Goal: Information Seeking & Learning: Learn about a topic

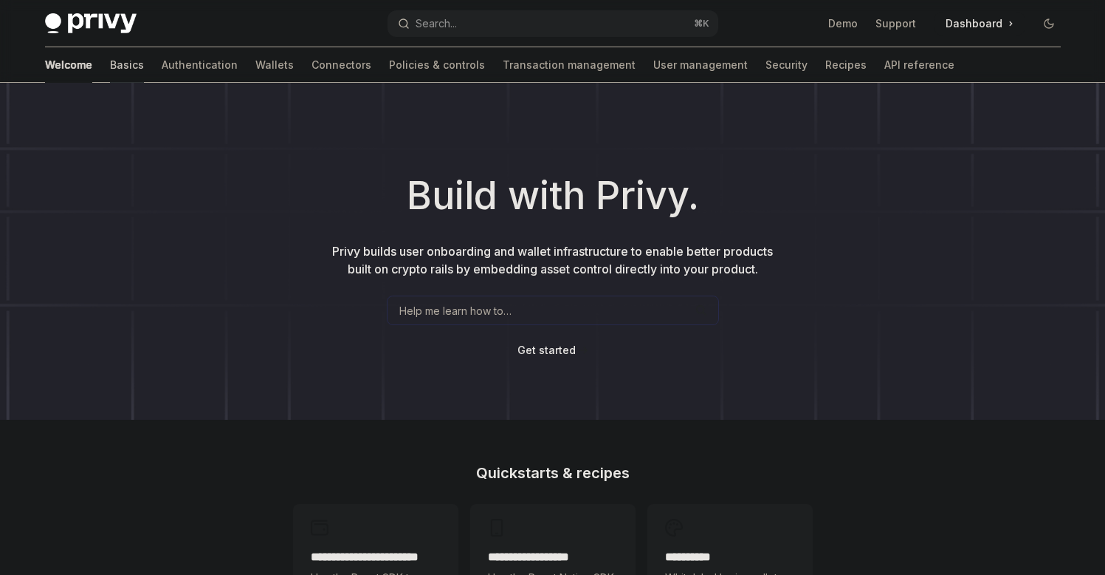
click at [110, 71] on link "Basics" at bounding box center [127, 64] width 34 height 35
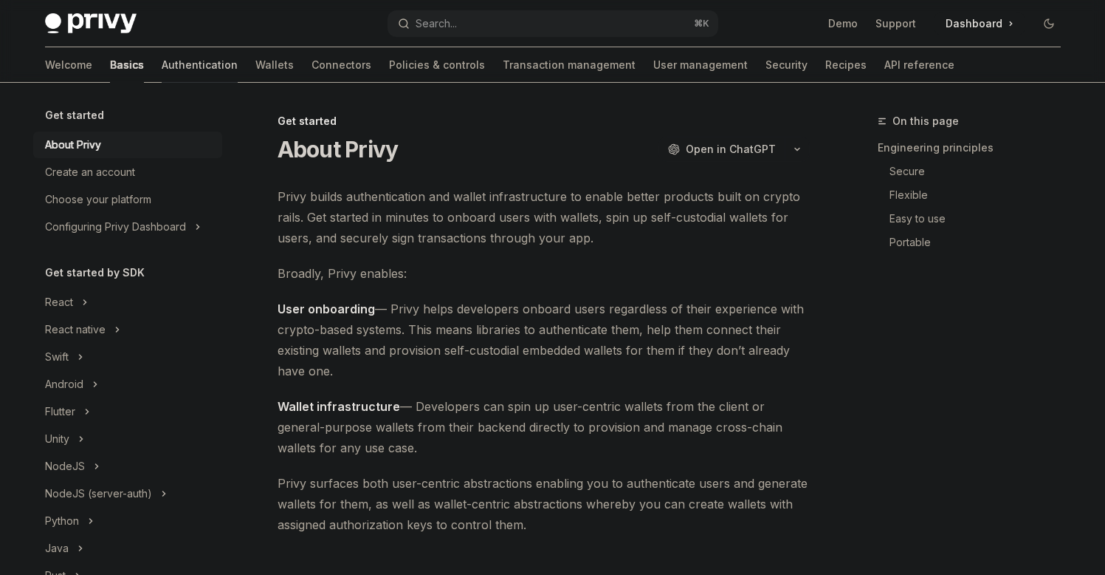
click at [162, 69] on link "Authentication" at bounding box center [200, 64] width 76 height 35
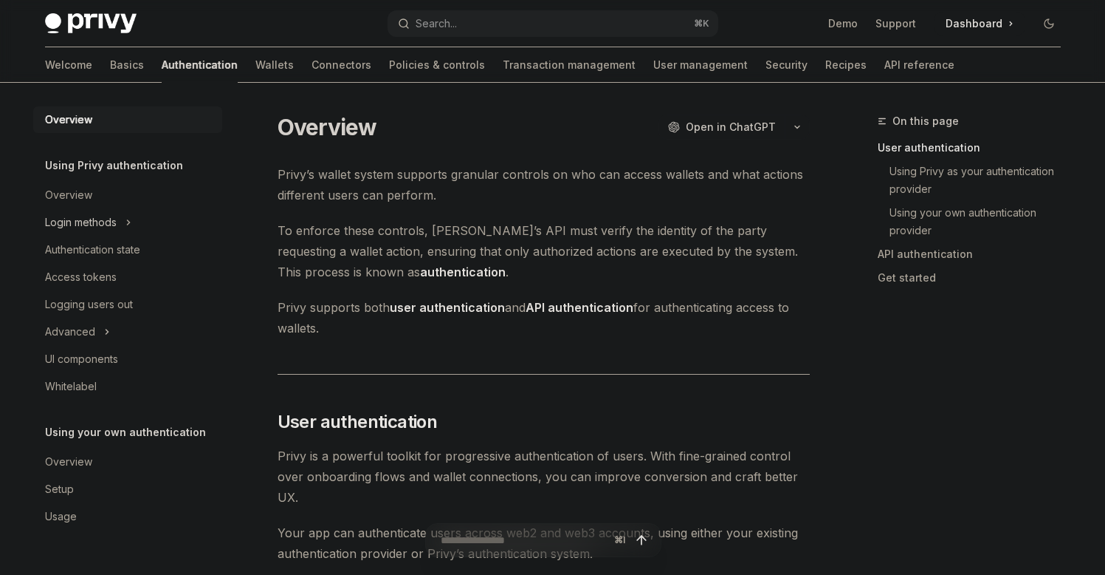
click at [121, 213] on button "Login methods" at bounding box center [127, 222] width 189 height 27
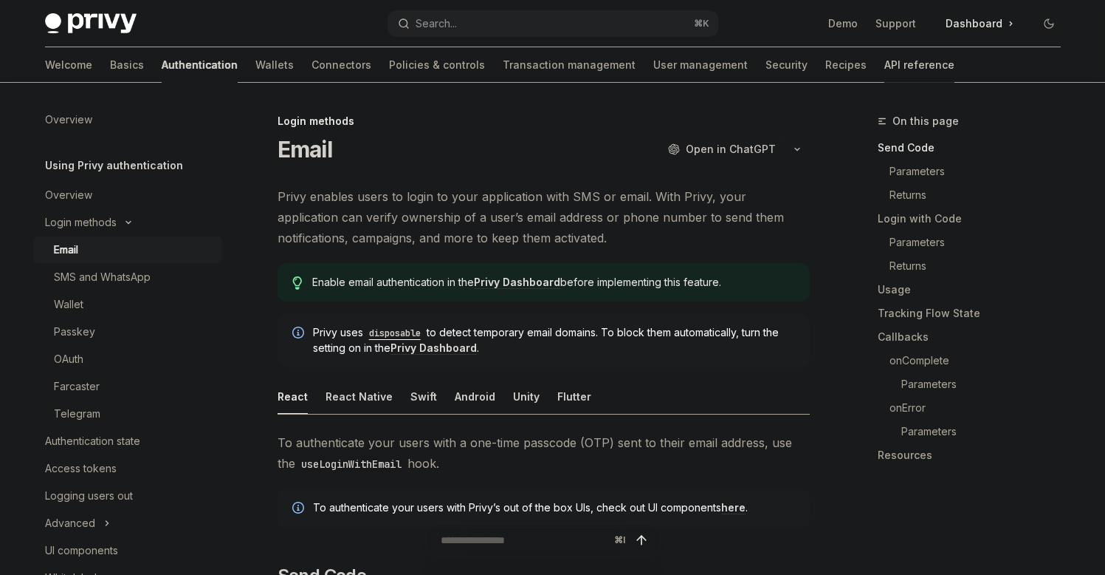
click at [885, 61] on link "API reference" at bounding box center [920, 64] width 70 height 35
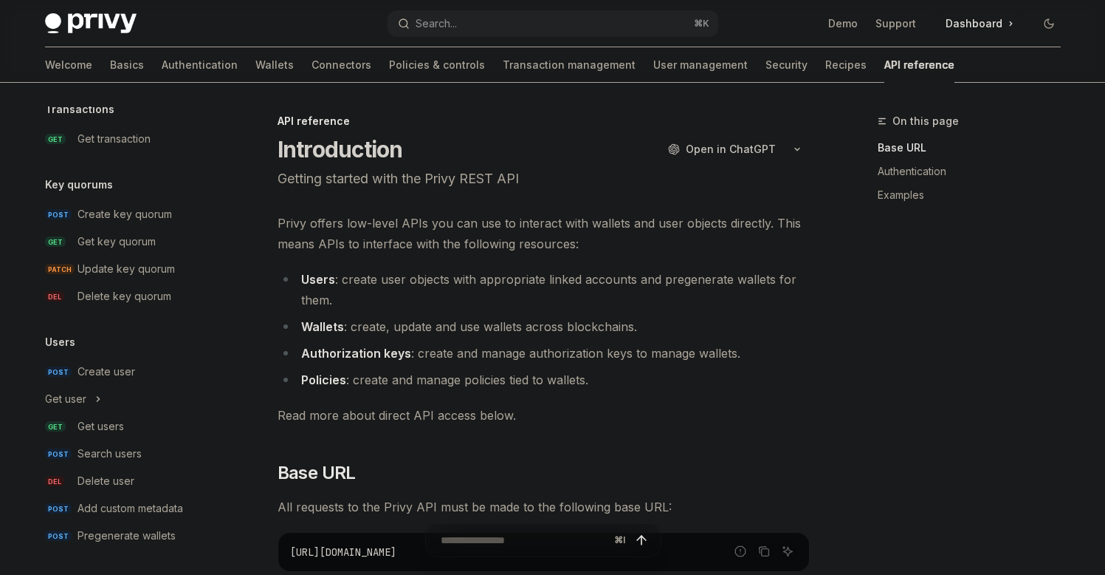
scroll to position [1002, 0]
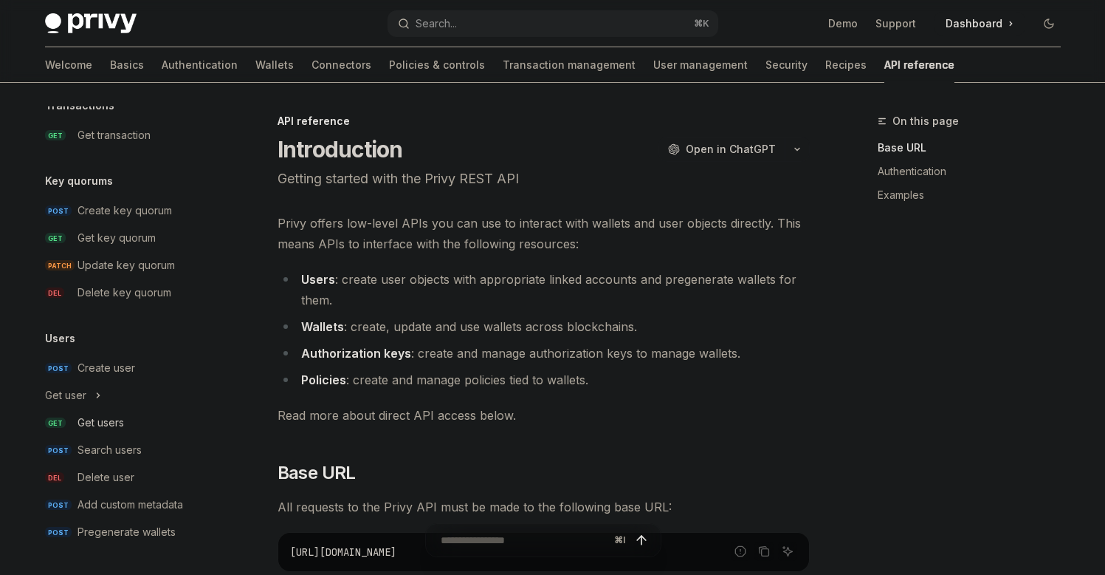
click at [109, 411] on link "GET Get users" at bounding box center [127, 422] width 189 height 27
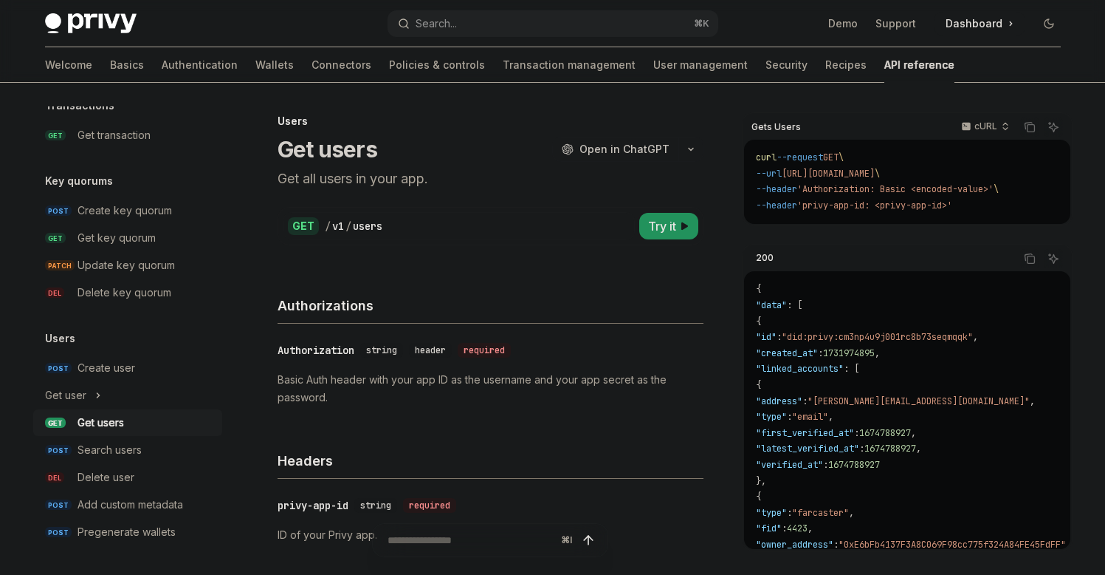
click at [114, 418] on div "Get users" at bounding box center [101, 423] width 47 height 18
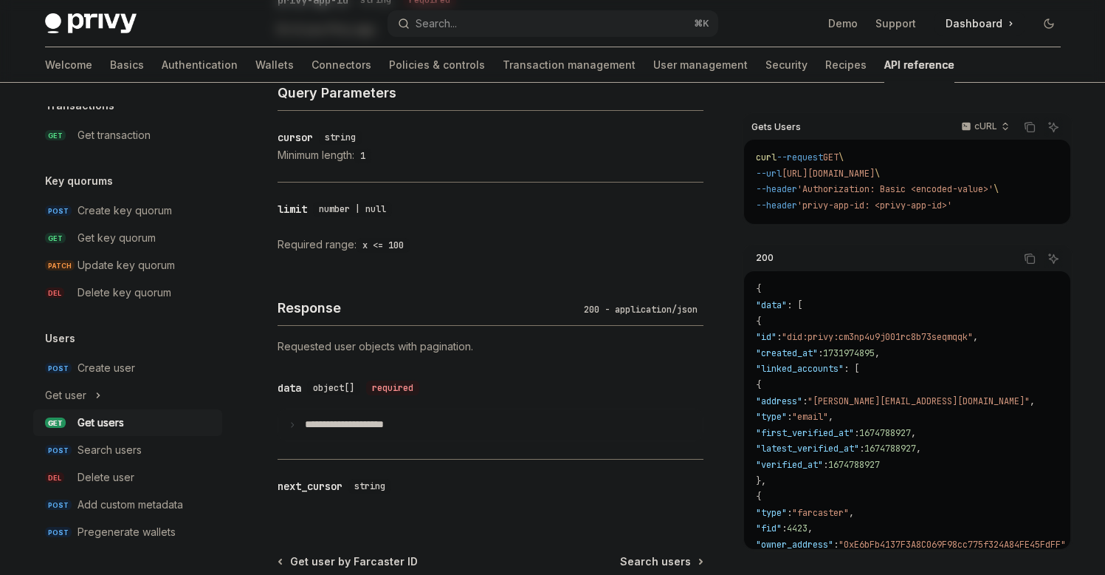
scroll to position [681, 0]
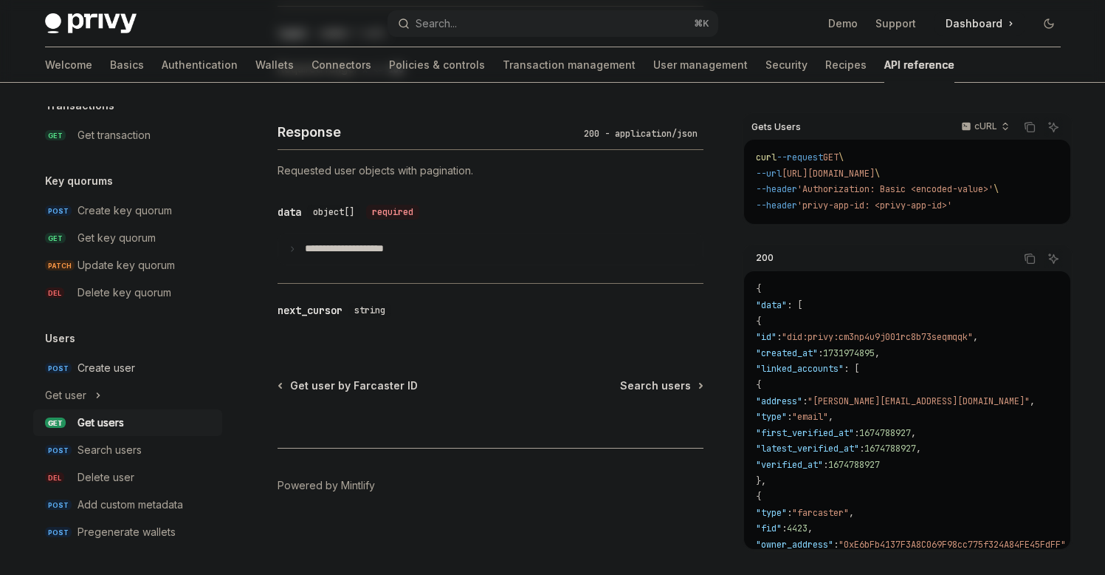
click at [108, 380] on link "POST Create user" at bounding box center [127, 367] width 189 height 27
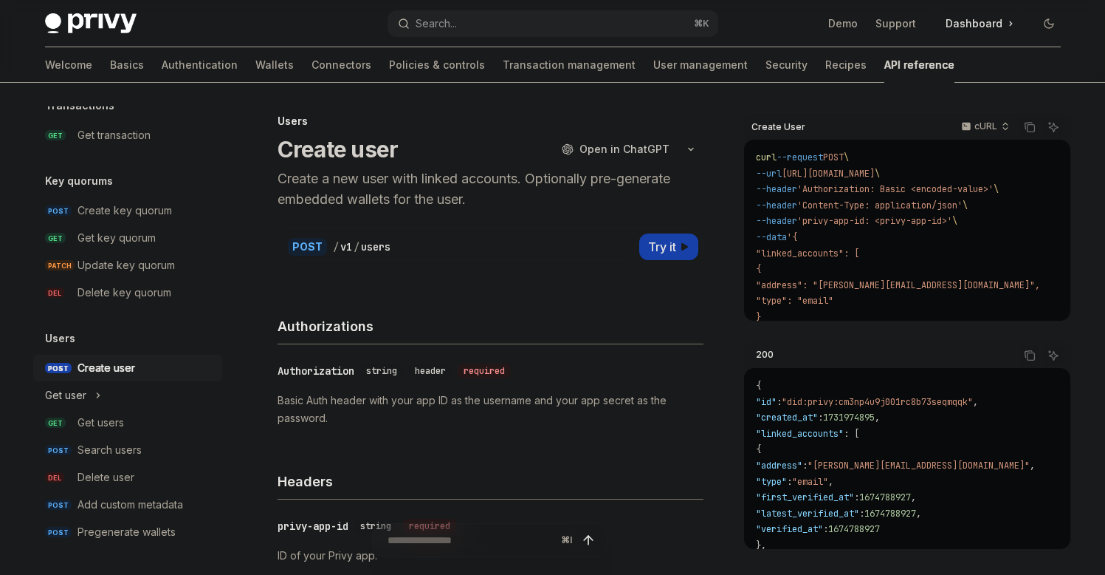
click at [96, 396] on icon "Toggle Get user section" at bounding box center [98, 395] width 6 height 18
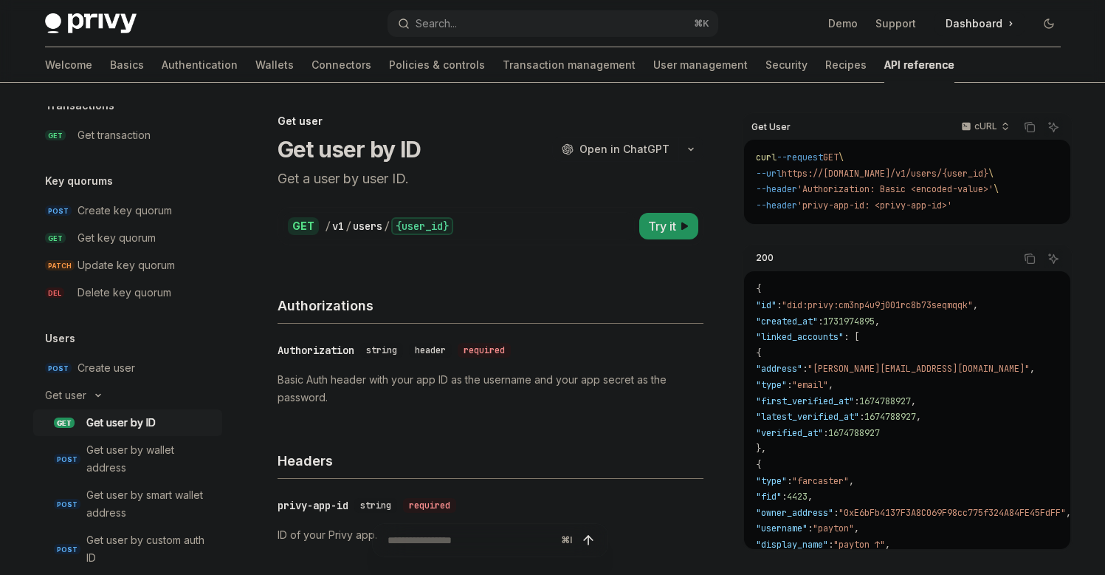
click at [144, 428] on div "Get user by ID" at bounding box center [120, 423] width 69 height 18
type textarea "*"
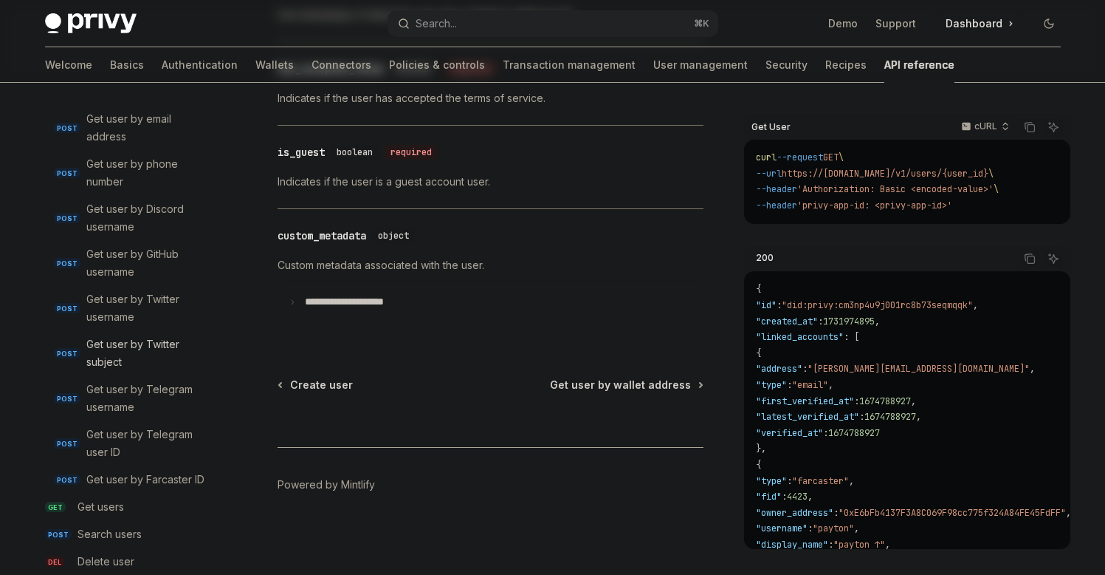
scroll to position [1570, 0]
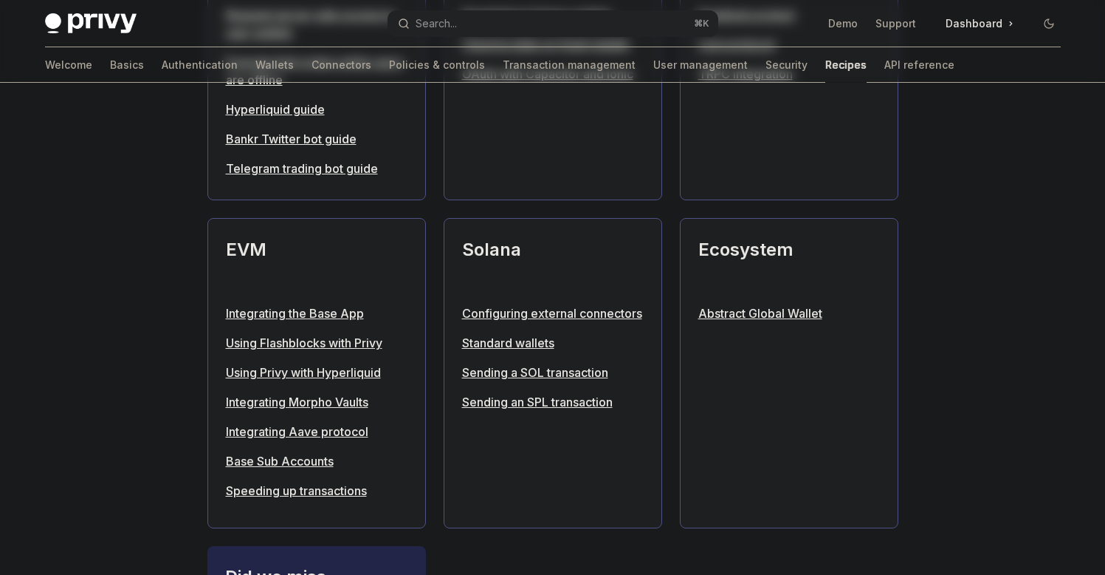
scroll to position [1487, 0]
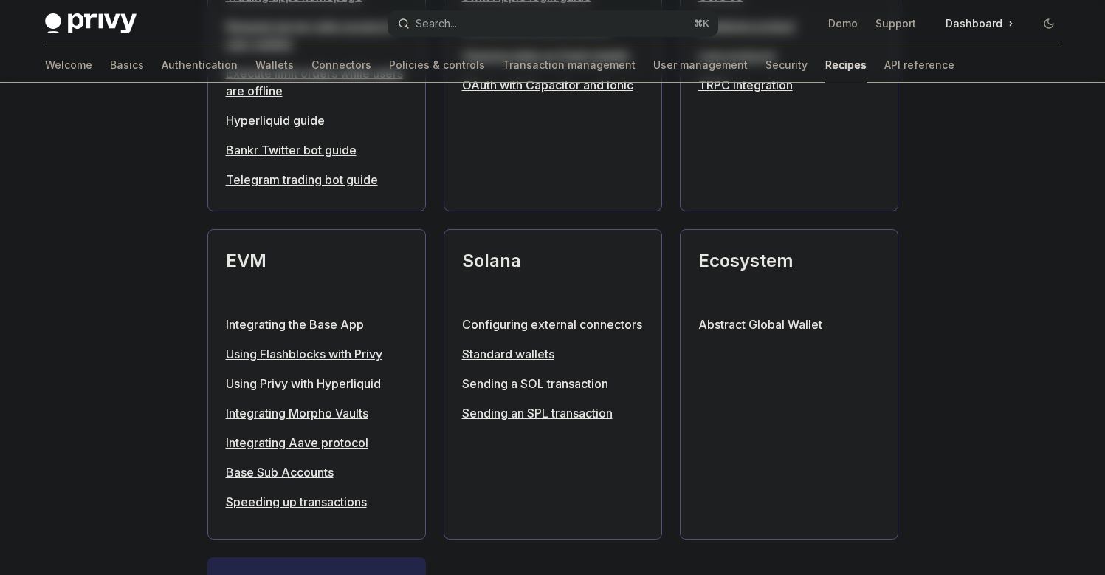
click at [500, 16] on button "Search... ⌘ K" at bounding box center [553, 23] width 331 height 27
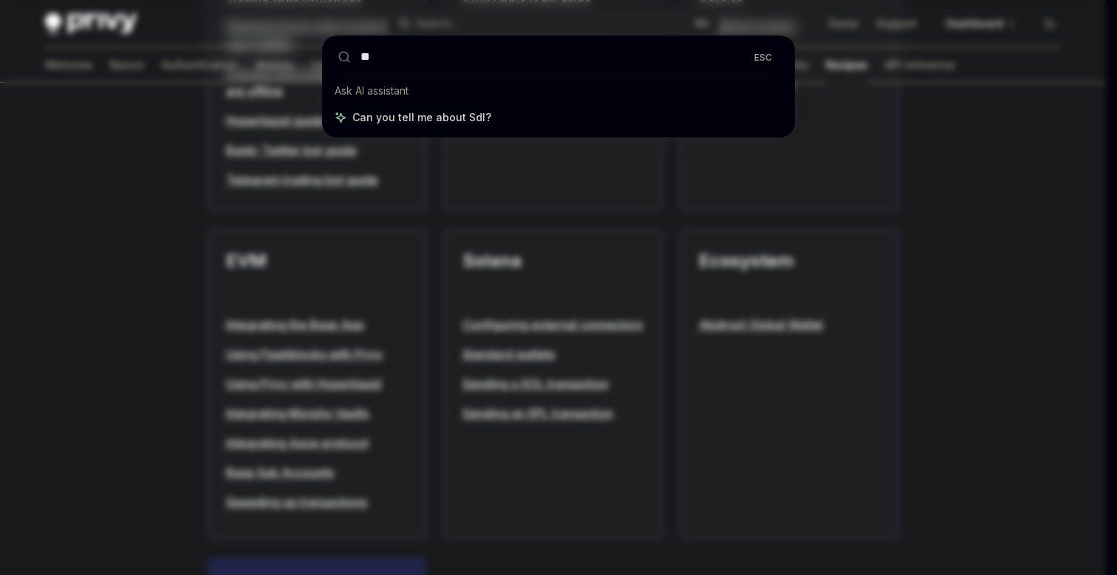
type input "***"
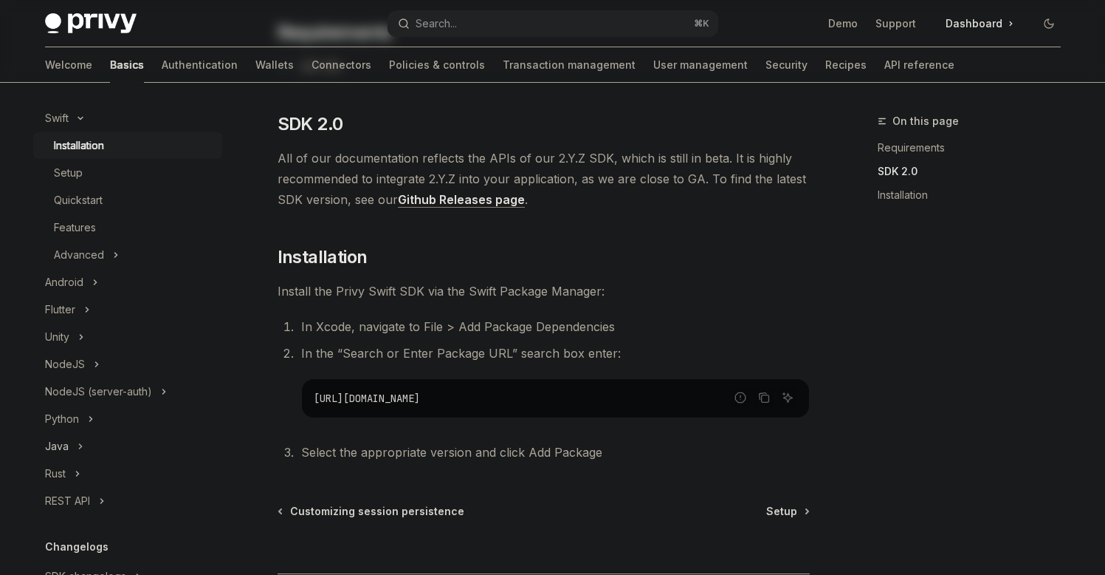
scroll to position [241, 0]
click at [107, 360] on button "NodeJS" at bounding box center [127, 361] width 189 height 27
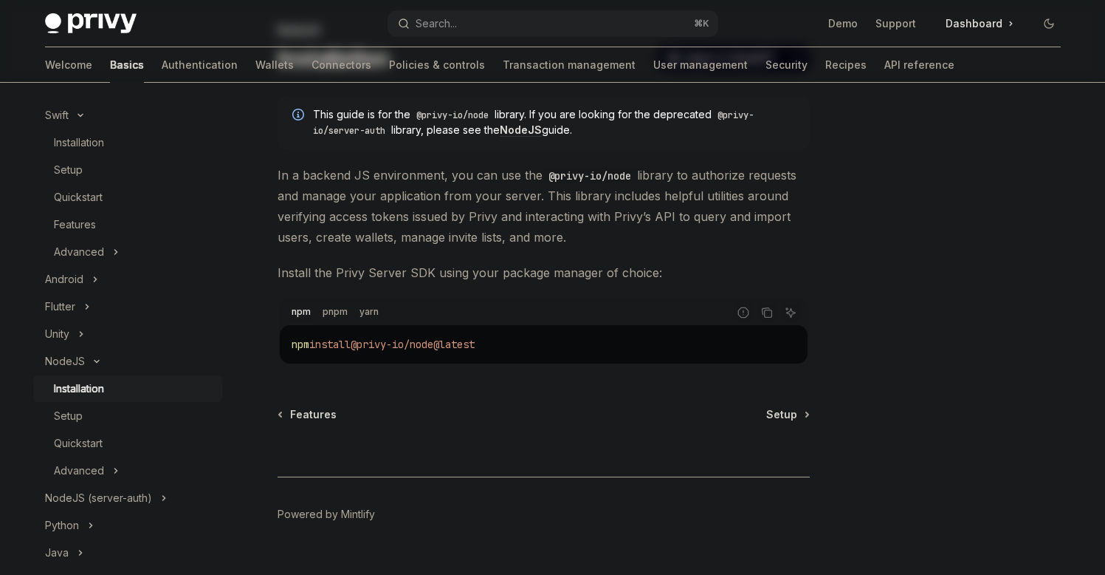
scroll to position [120, 0]
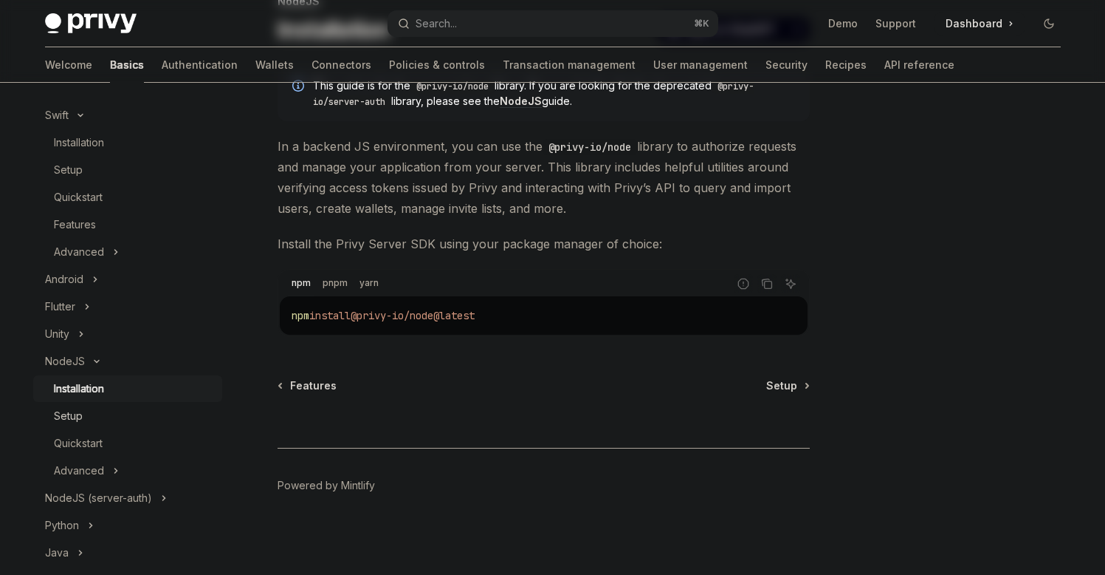
click at [85, 422] on div "Setup" at bounding box center [134, 416] width 160 height 18
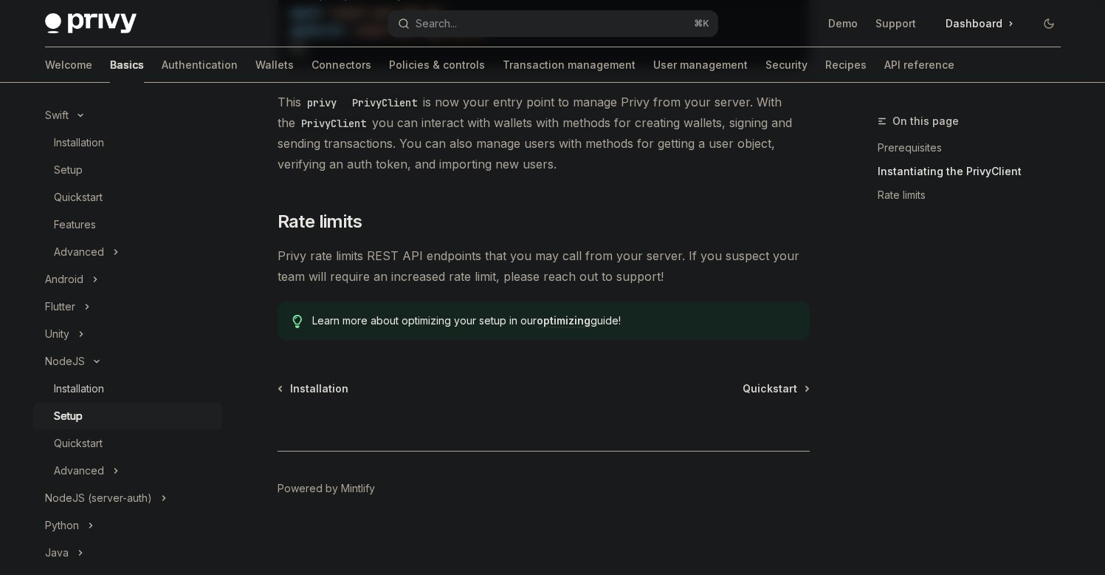
scroll to position [658, 0]
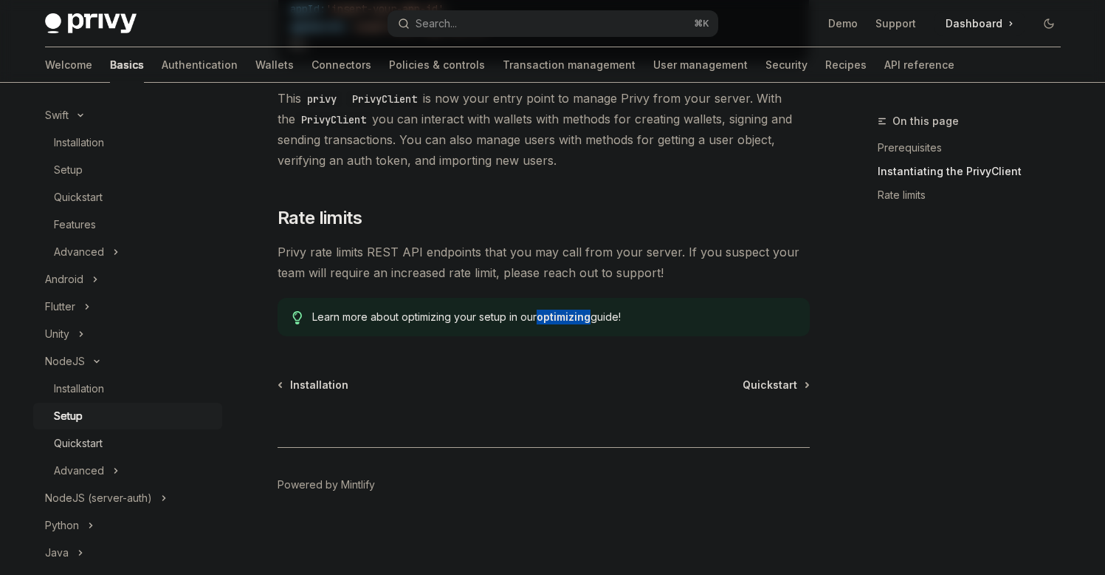
click at [109, 441] on div "Quickstart" at bounding box center [134, 443] width 160 height 18
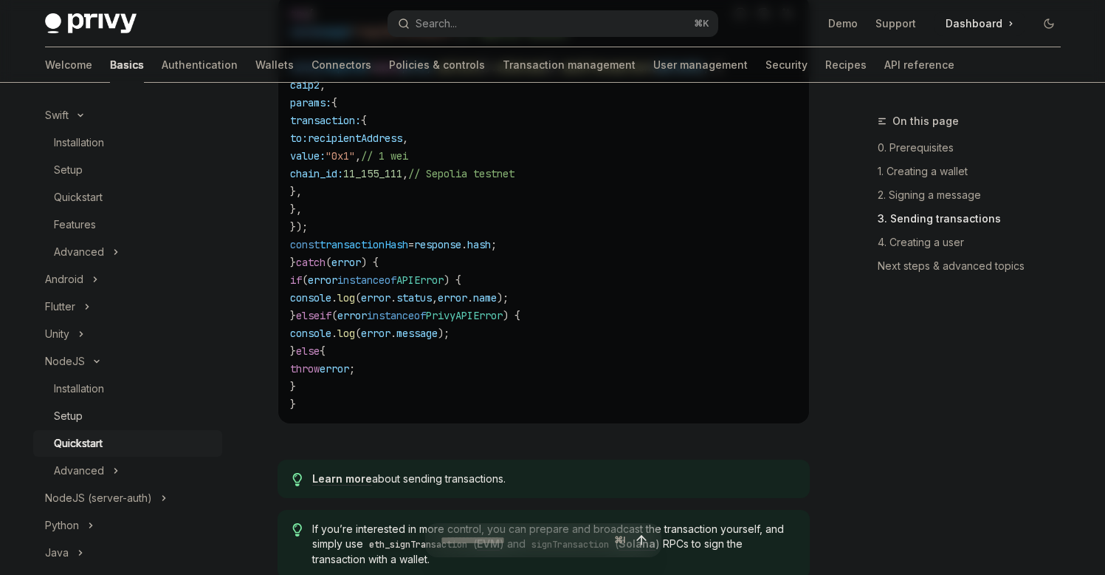
scroll to position [2291, 0]
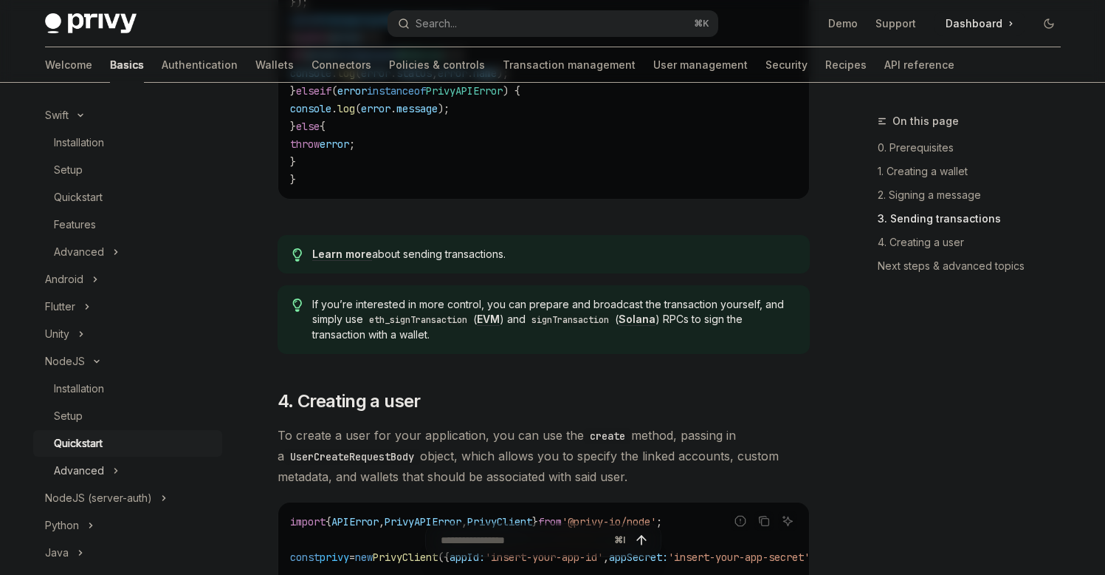
click at [121, 474] on button "Advanced" at bounding box center [127, 470] width 189 height 27
type textarea "*"
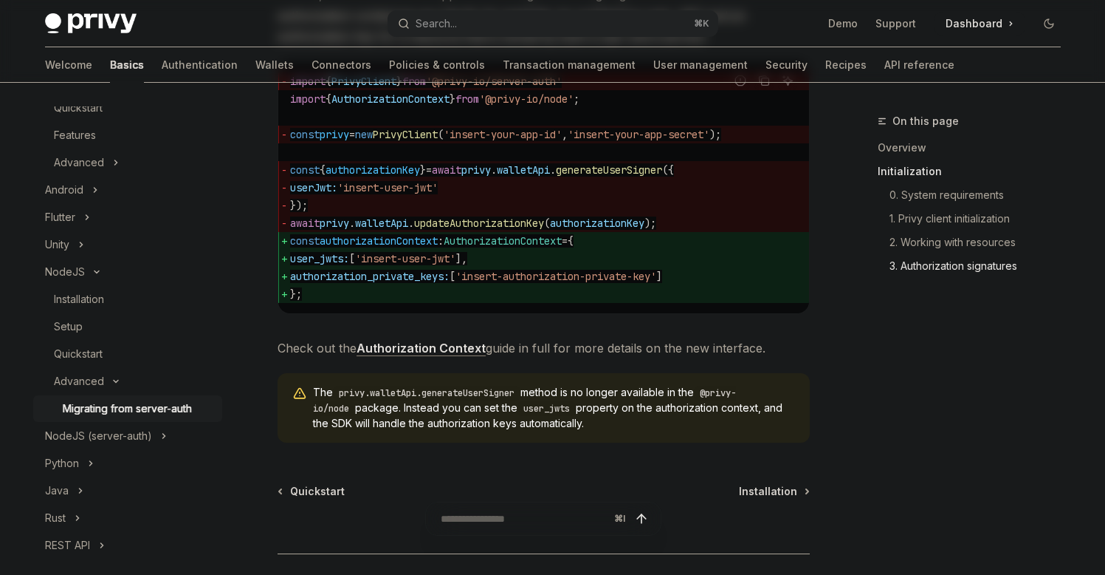
scroll to position [2203, 0]
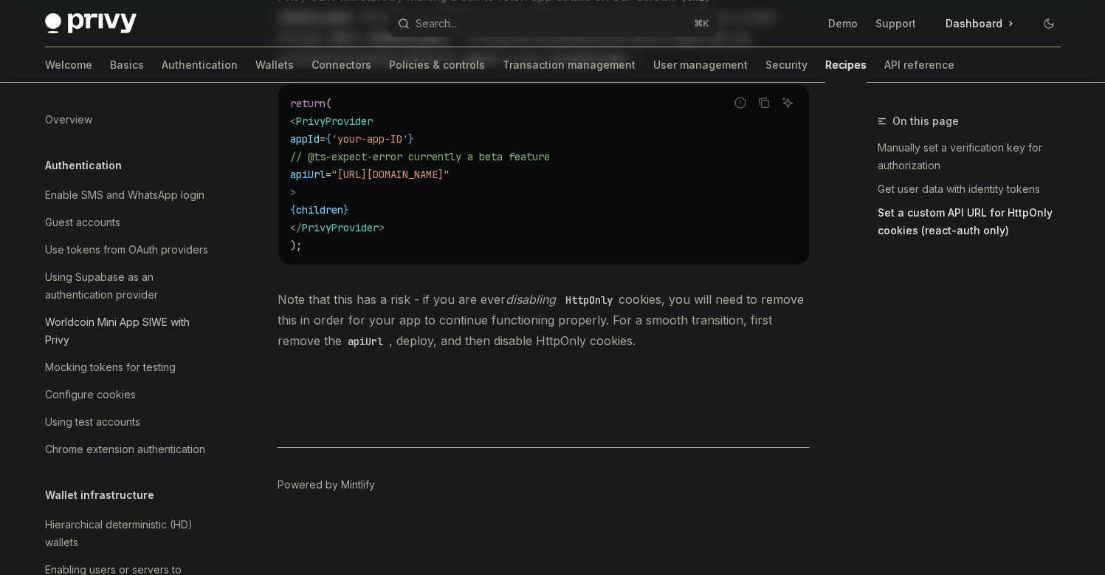
scroll to position [238, 0]
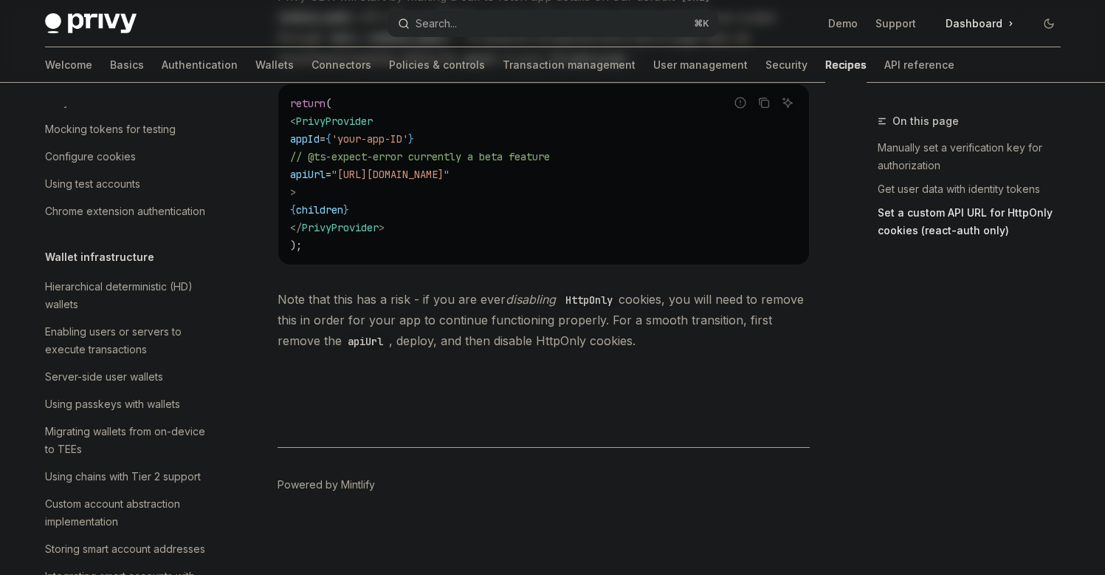
click at [493, 23] on button "Search... ⌘ K" at bounding box center [553, 23] width 331 height 27
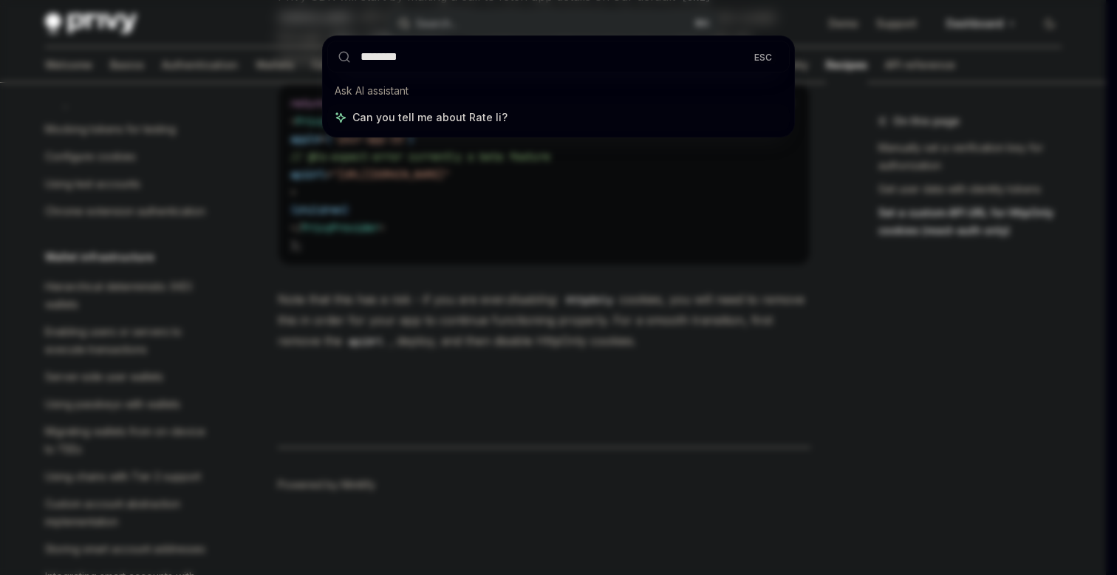
type input "*********"
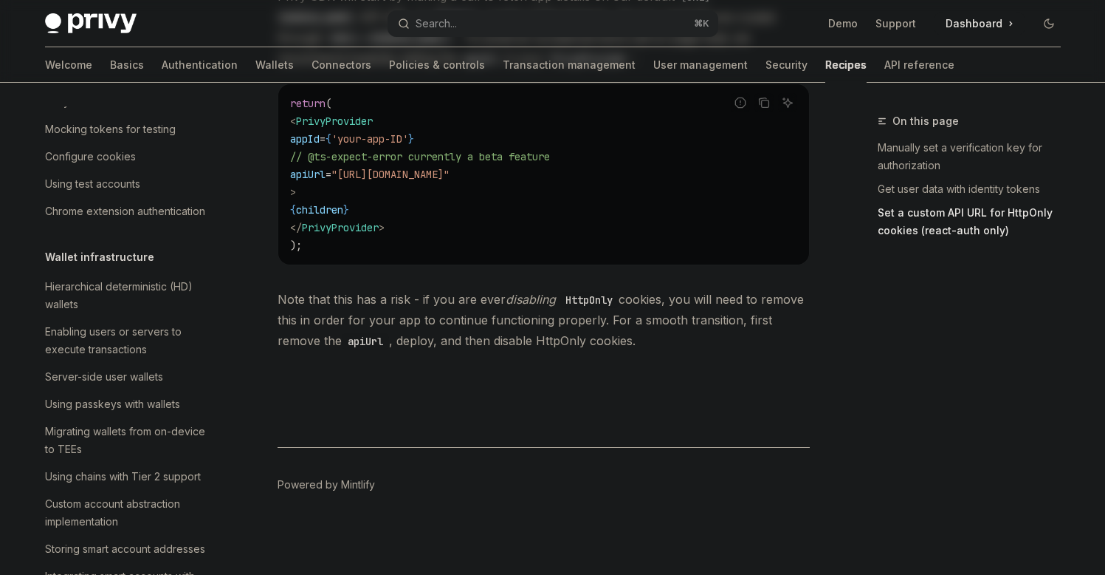
type textarea "*"
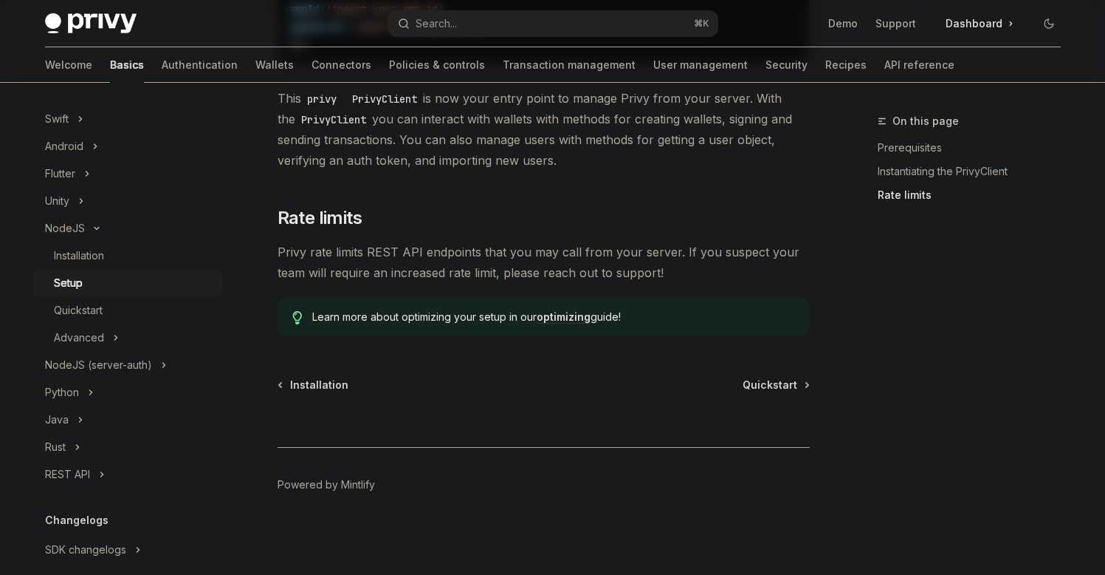
scroll to position [658, 0]
click at [568, 23] on button "Search... ⌘ K" at bounding box center [553, 23] width 331 height 27
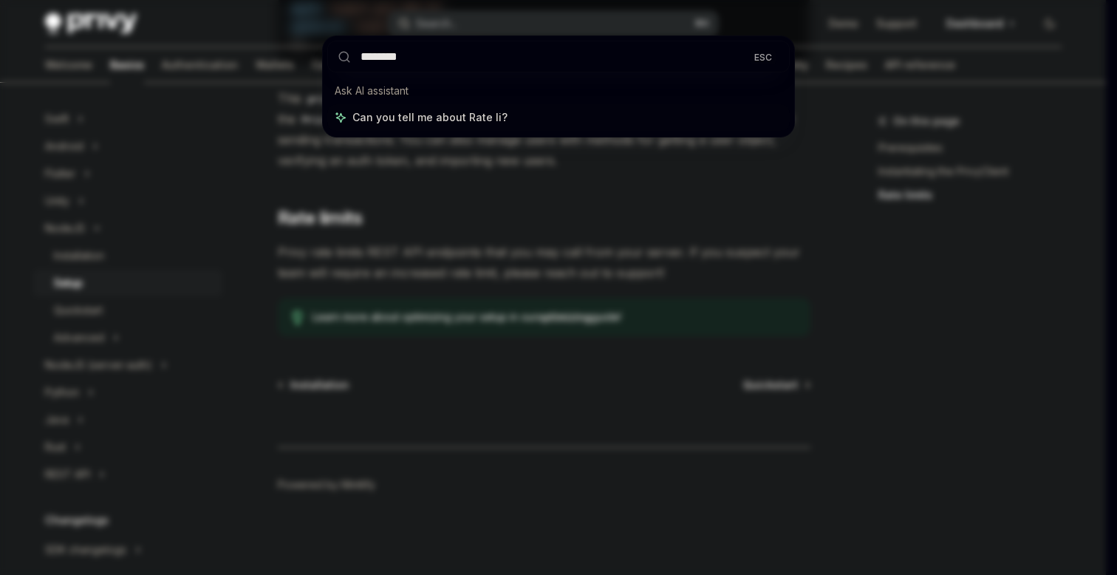
type input "*********"
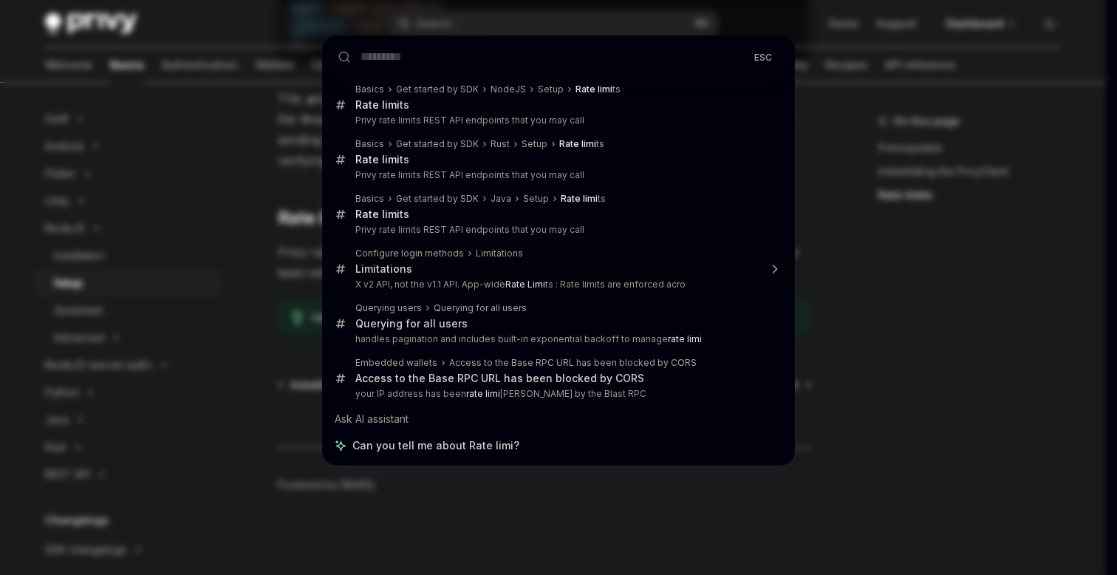
type textarea "*"
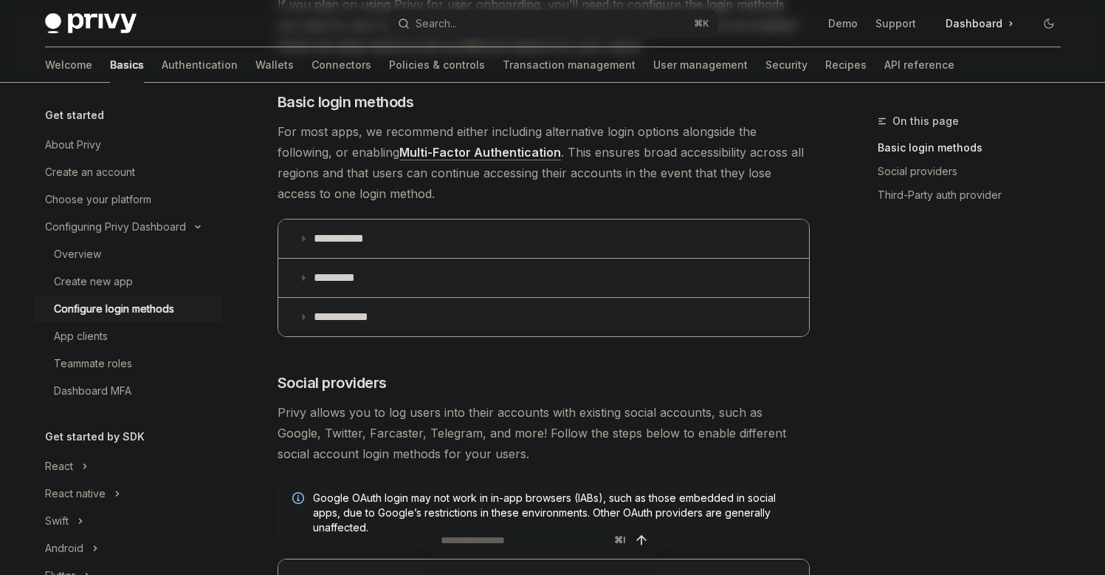
scroll to position [190, 0]
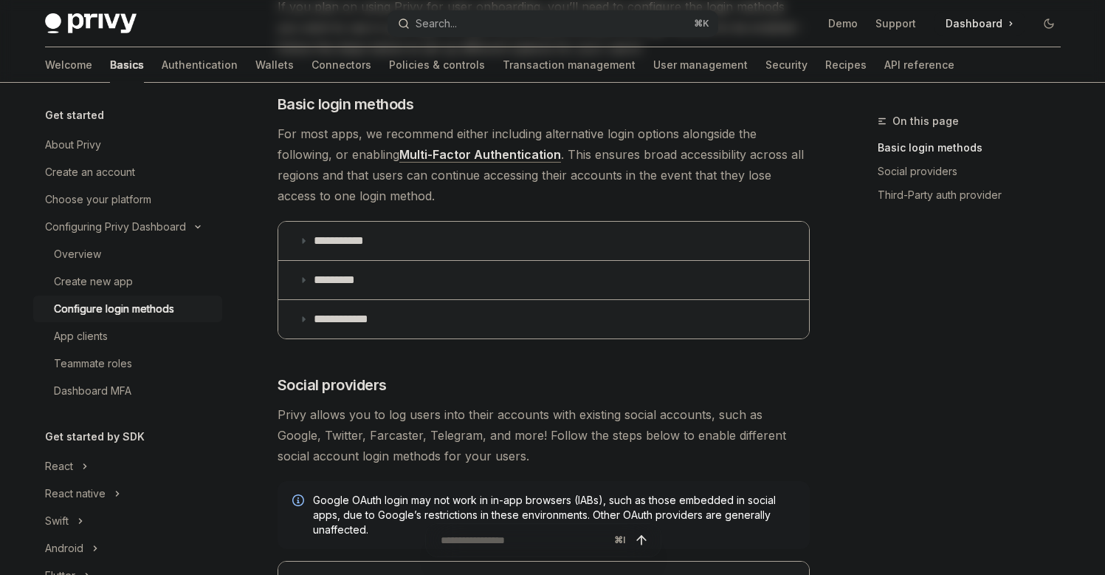
click at [524, 21] on button "Search... ⌘ K" at bounding box center [553, 23] width 331 height 27
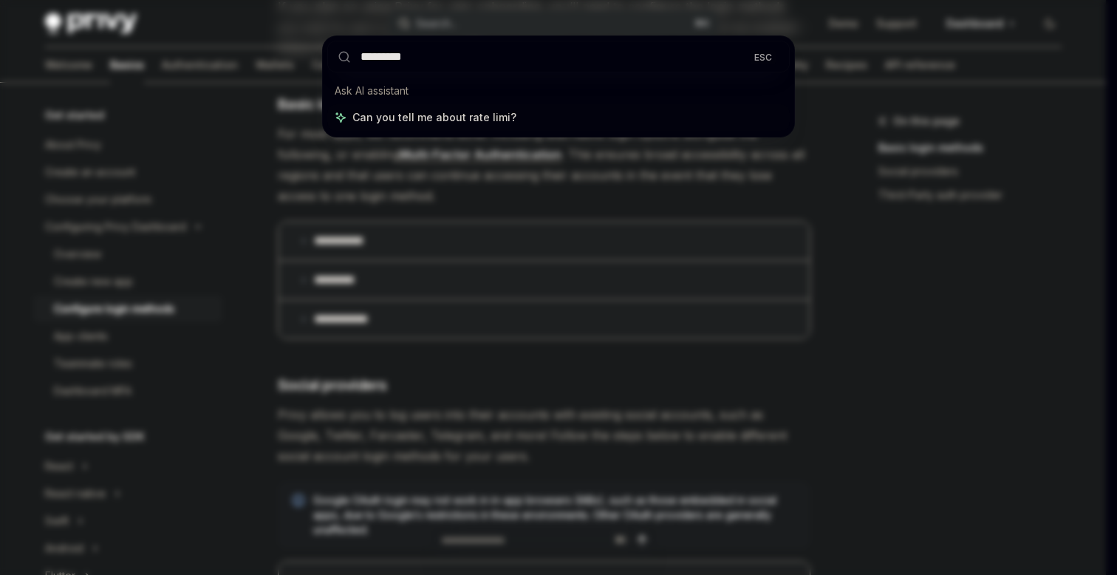
type input "**********"
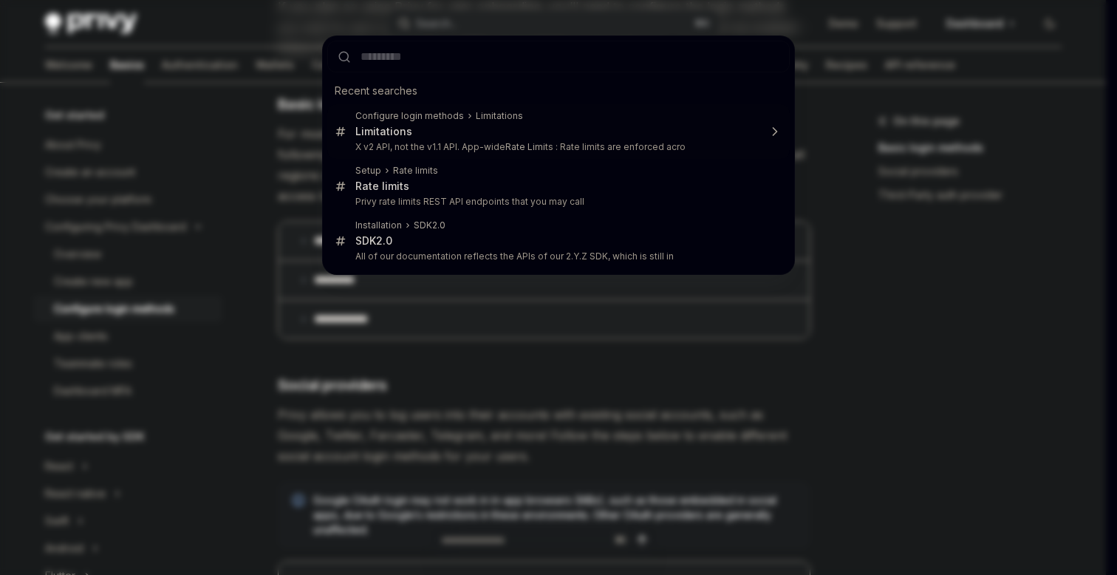
click at [874, 78] on div "Recent searches Configure login methods Limitations Limitations X v2 API, not t…" at bounding box center [558, 287] width 1117 height 575
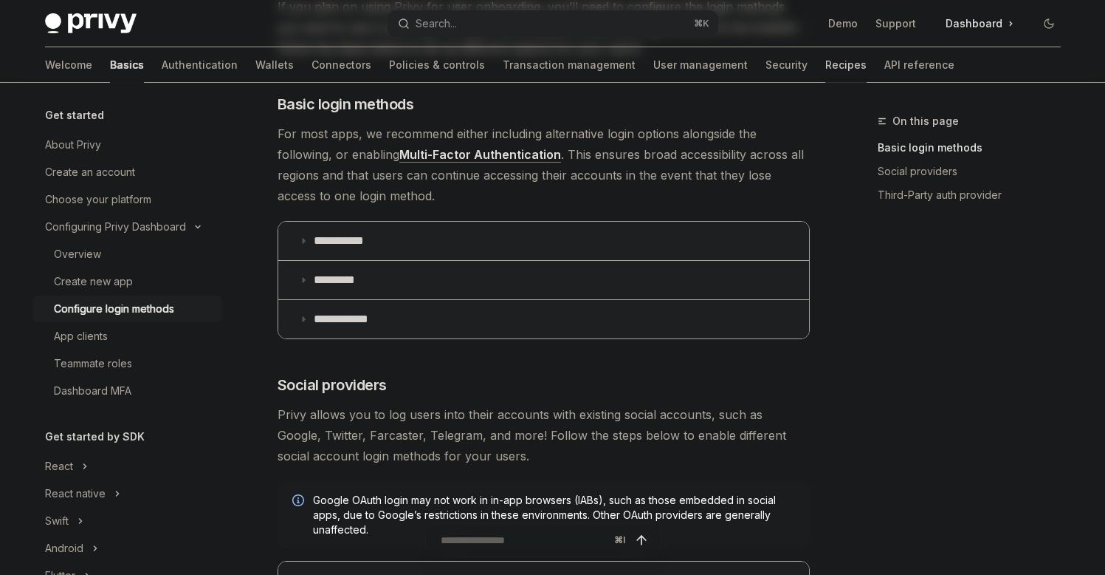
click at [826, 69] on link "Recipes" at bounding box center [846, 64] width 41 height 35
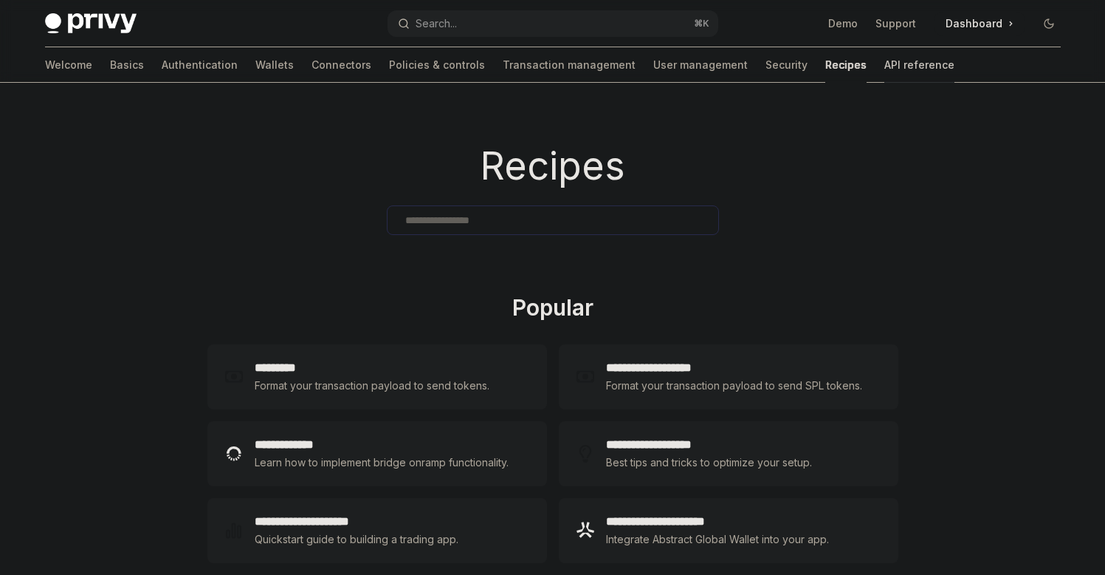
click at [885, 69] on link "API reference" at bounding box center [920, 64] width 70 height 35
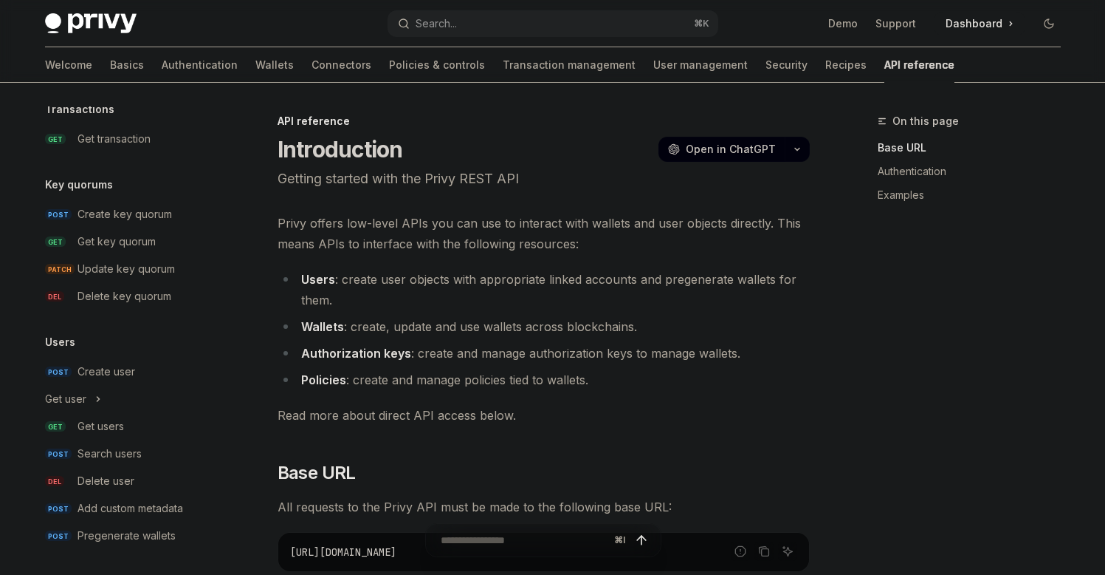
scroll to position [1002, 0]
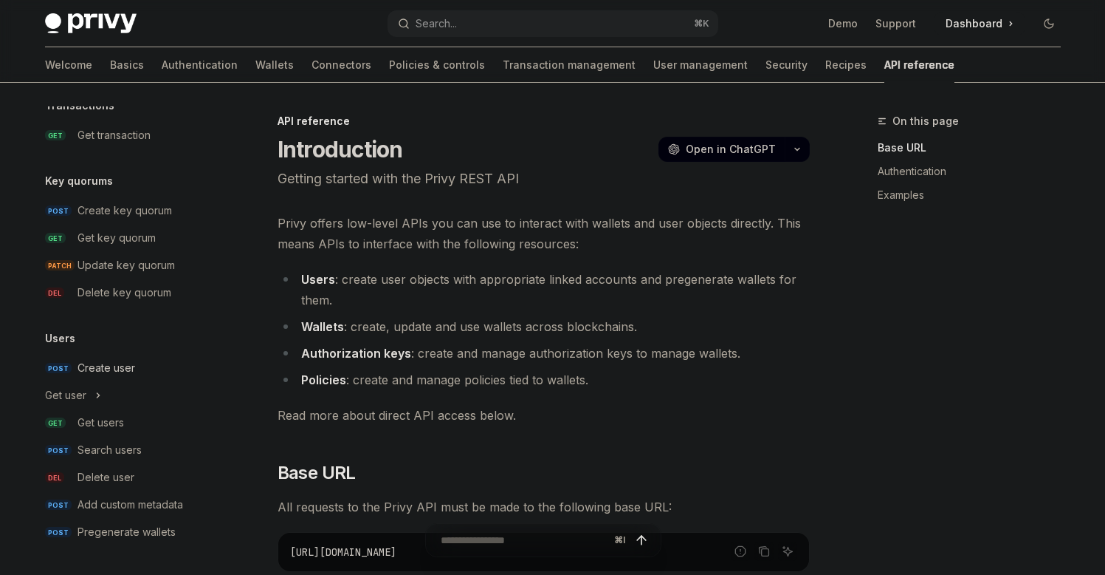
click at [109, 368] on div "Create user" at bounding box center [107, 368] width 58 height 18
click at [90, 400] on button "Get user" at bounding box center [127, 395] width 189 height 27
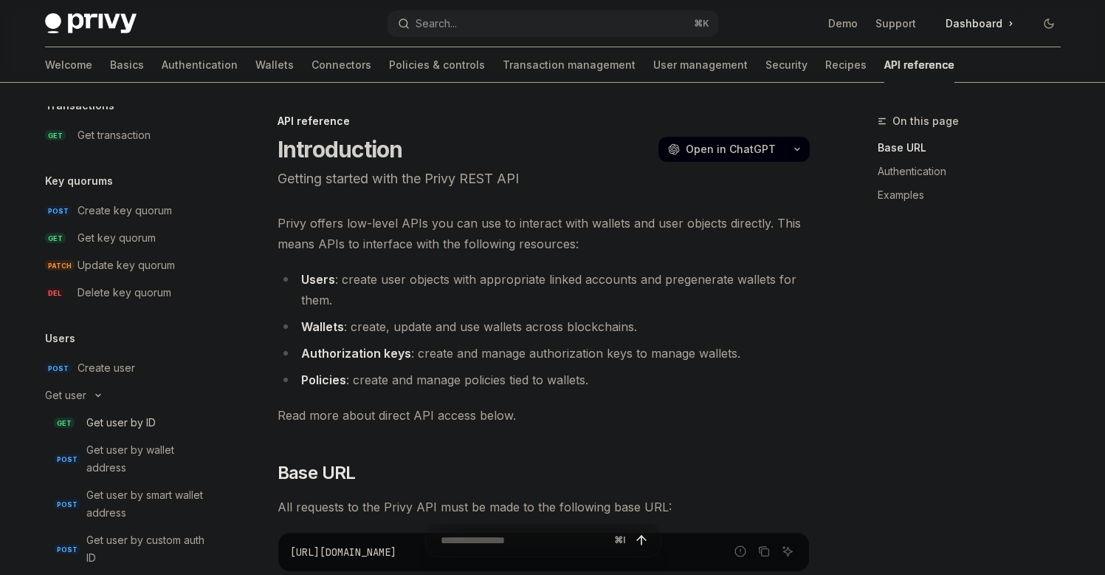
click at [99, 414] on div "Get user by ID" at bounding box center [120, 423] width 69 height 18
click at [103, 418] on div "Get user by ID" at bounding box center [120, 423] width 69 height 18
click at [117, 423] on div "Get user by ID" at bounding box center [120, 423] width 69 height 18
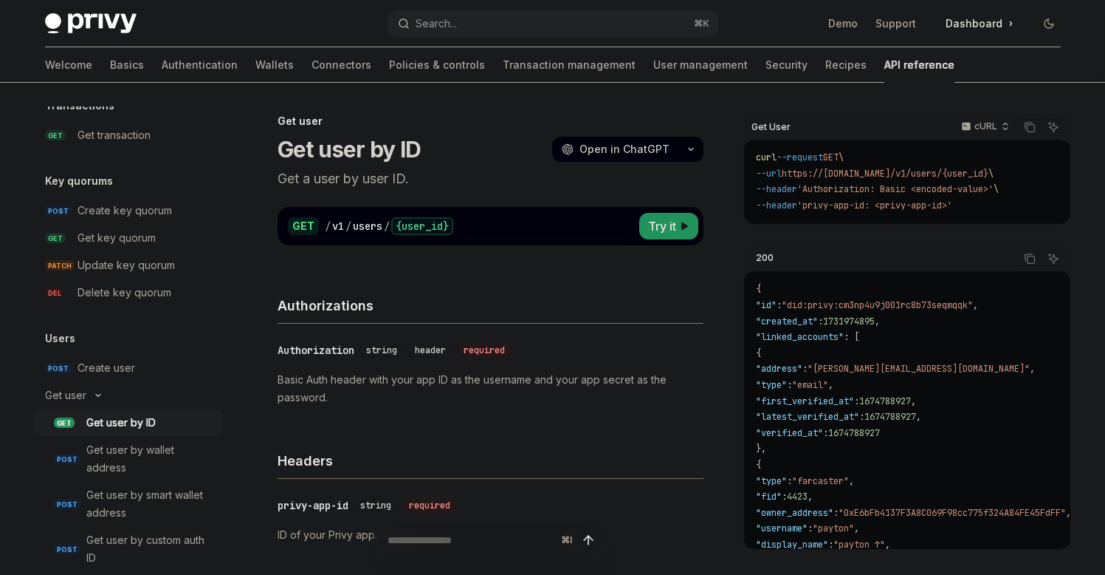
type textarea "*"
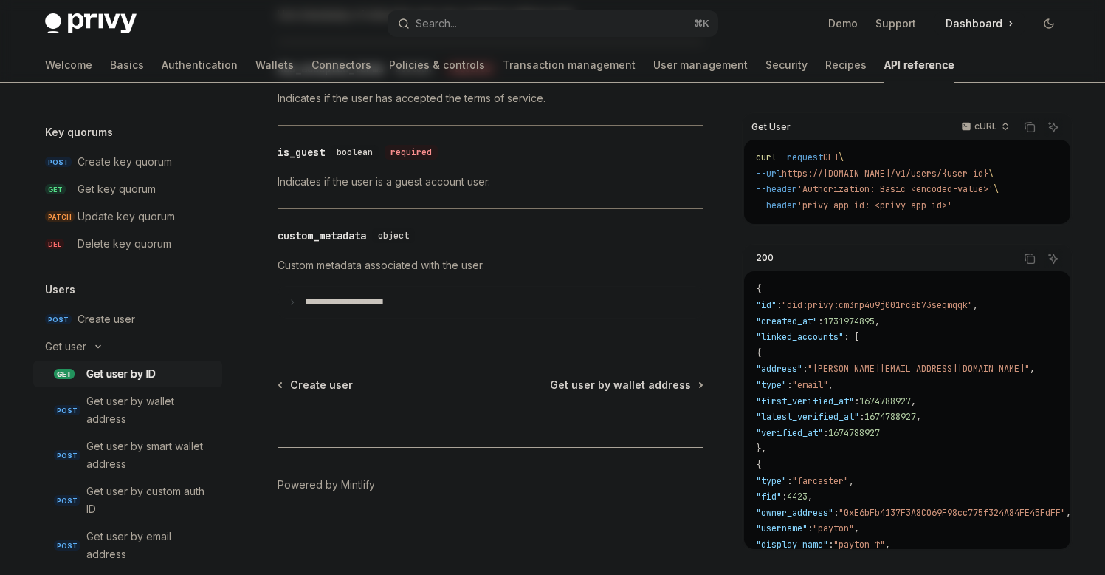
scroll to position [1077, 0]
